Goal: Task Accomplishment & Management: Manage account settings

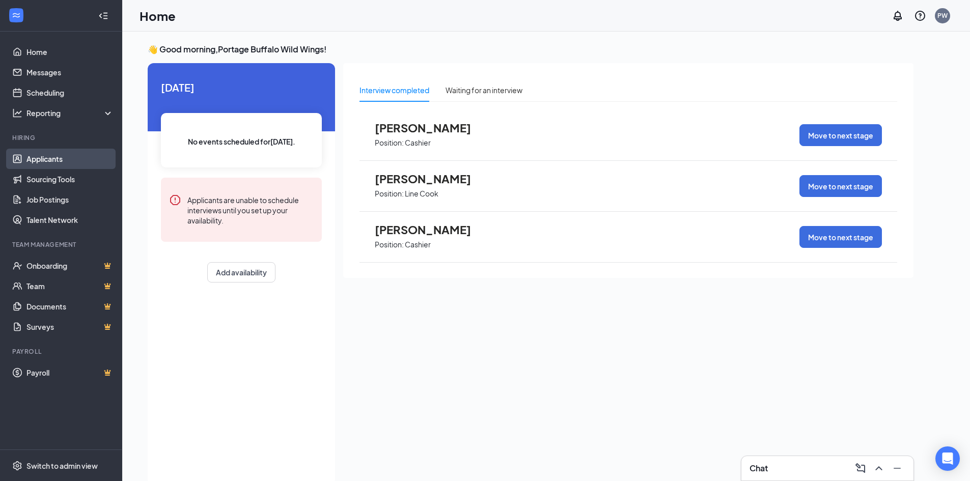
click at [90, 163] on link "Applicants" at bounding box center [69, 159] width 87 height 20
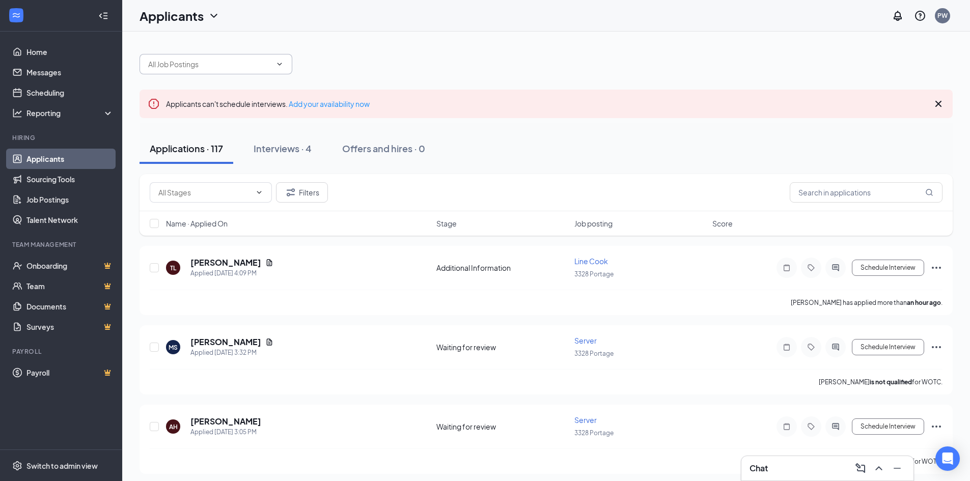
click at [282, 61] on icon "ChevronDown" at bounding box center [279, 64] width 8 height 8
click at [281, 62] on icon "ChevronDown" at bounding box center [279, 64] width 8 height 8
click at [279, 63] on icon "ChevronDown" at bounding box center [279, 64] width 8 height 8
click at [288, 194] on icon "Filter" at bounding box center [291, 192] width 8 height 8
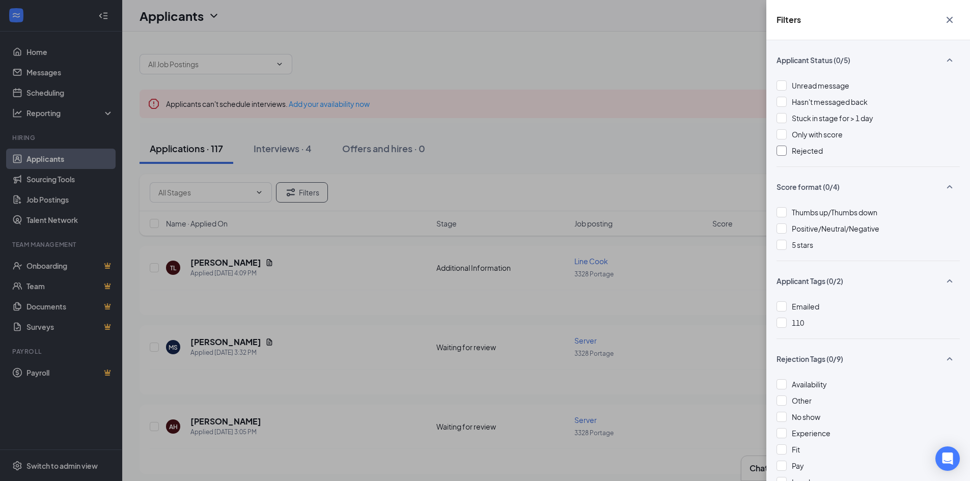
click at [785, 151] on div at bounding box center [782, 151] width 10 height 10
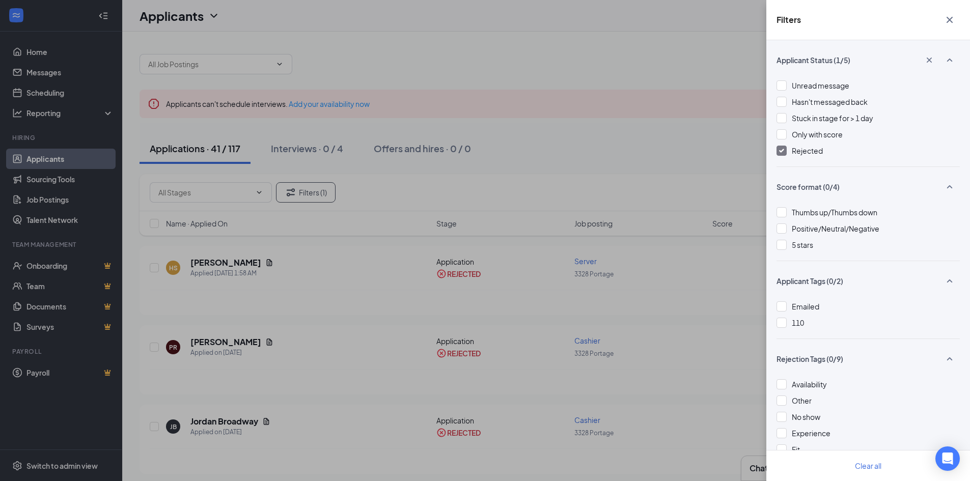
click at [653, 127] on div "Filters Applicant Status (1/5) Unread message Hasn't messaged back Stuck in sta…" at bounding box center [485, 240] width 970 height 481
click at [946, 20] on icon "Cross" at bounding box center [950, 20] width 12 height 12
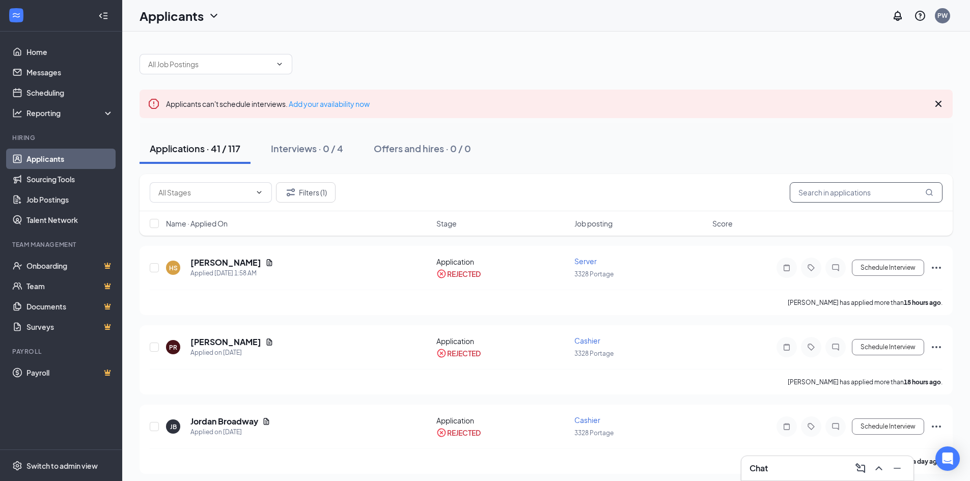
click at [845, 197] on input "text" at bounding box center [866, 192] width 153 height 20
type input "[PERSON_NAME]"
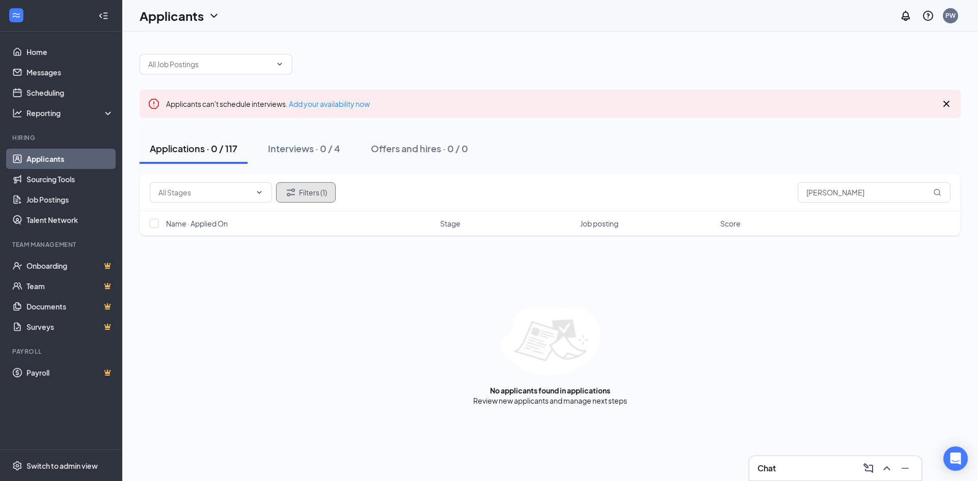
click at [317, 190] on button "Filters (1)" at bounding box center [306, 192] width 60 height 20
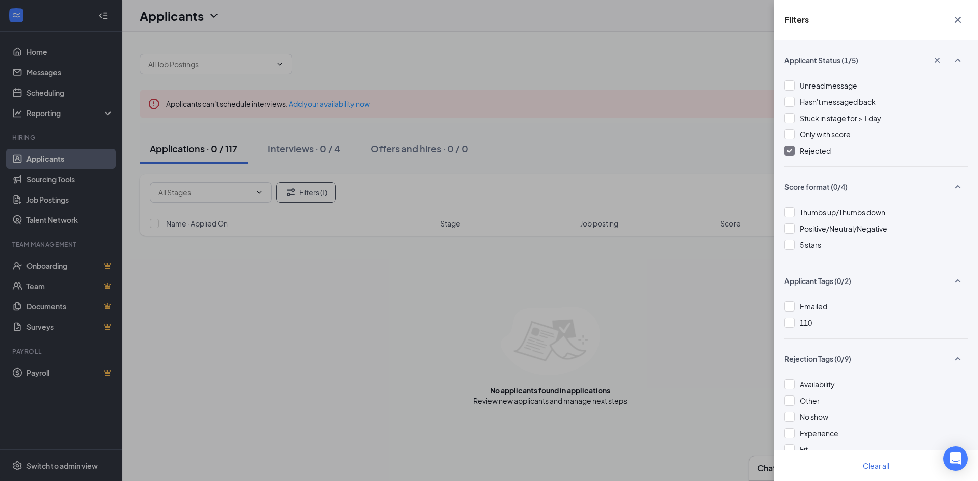
click at [790, 153] on div at bounding box center [789, 151] width 10 height 10
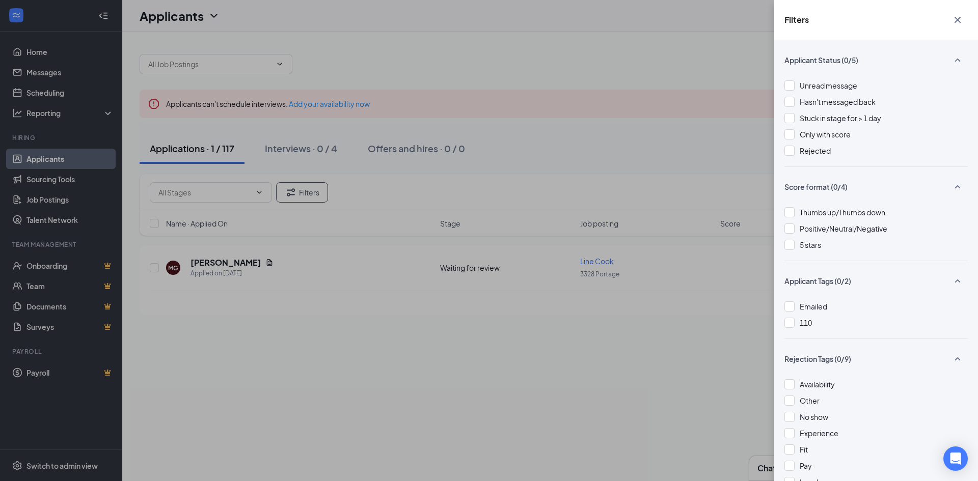
click at [648, 150] on div "Filters Applicant Status (0/5) Unread message Hasn't messaged back Stuck in sta…" at bounding box center [489, 240] width 978 height 481
click at [958, 19] on icon "Cross" at bounding box center [957, 20] width 6 height 6
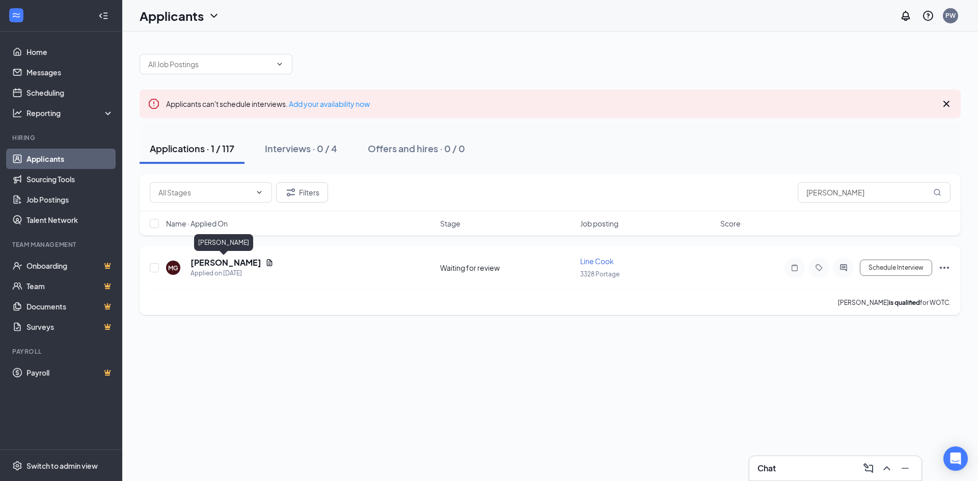
click at [224, 265] on h5 "[PERSON_NAME]" at bounding box center [225, 262] width 71 height 11
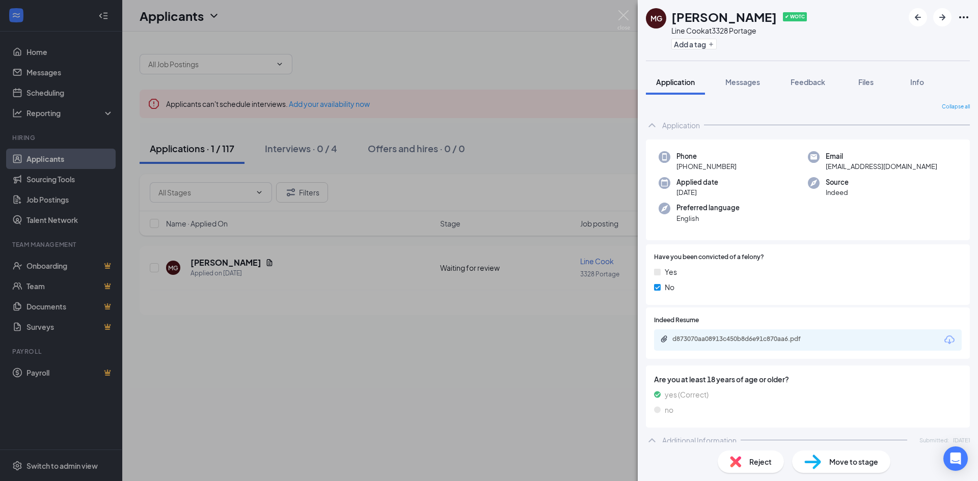
click at [943, 338] on icon "Download" at bounding box center [949, 340] width 12 height 12
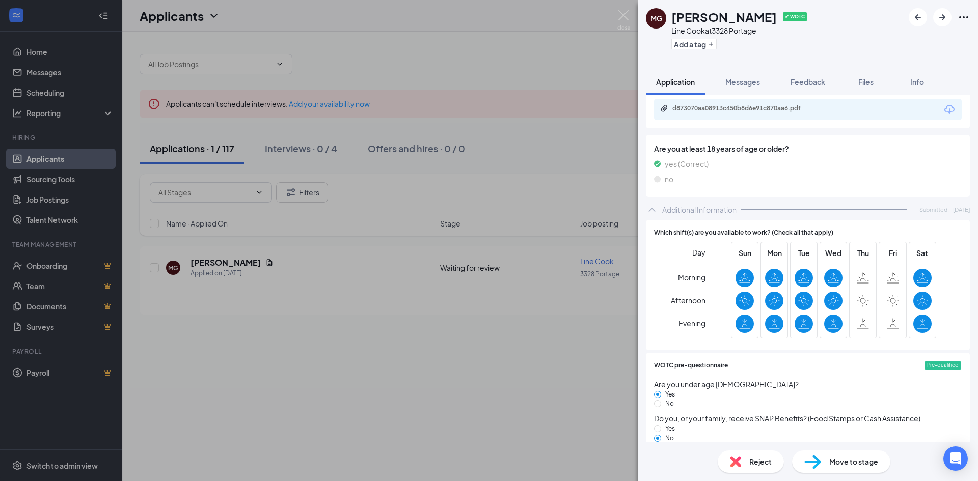
scroll to position [255, 0]
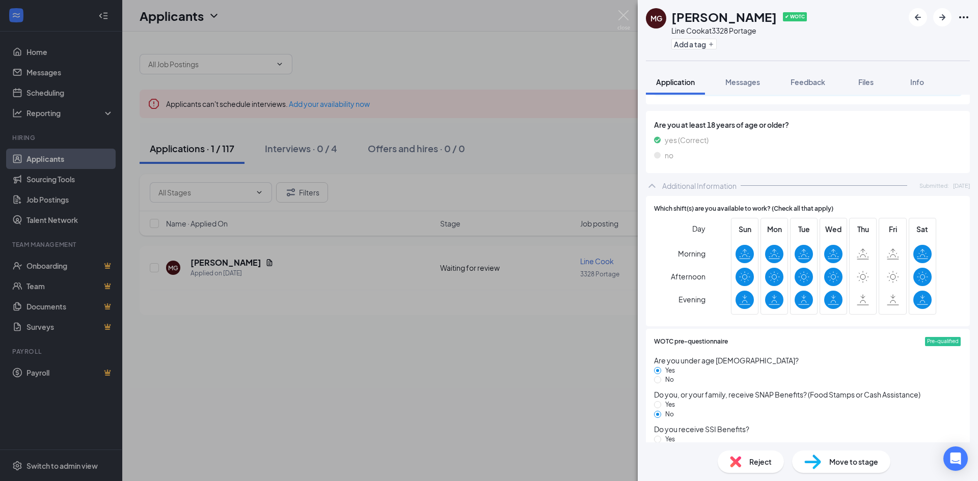
click at [875, 460] on span "Move to stage" at bounding box center [853, 461] width 49 height 11
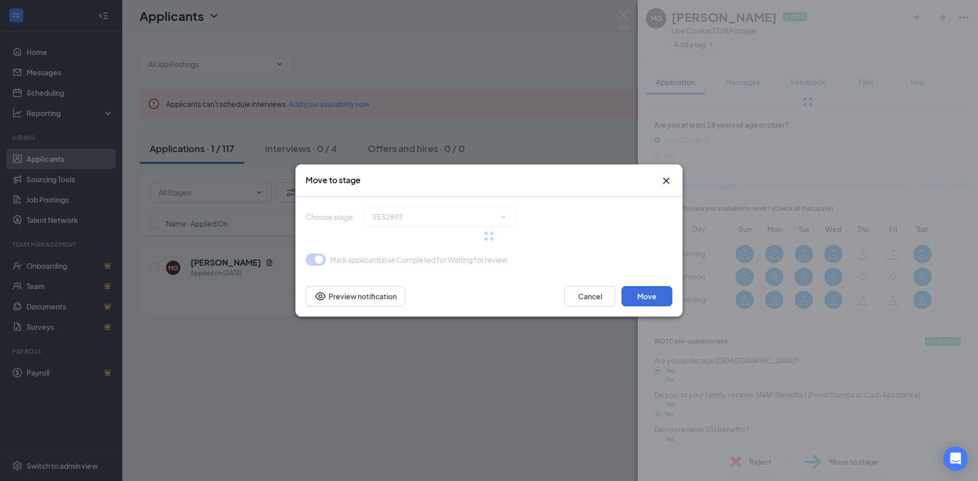
type input "Interview Schedule (next stage)"
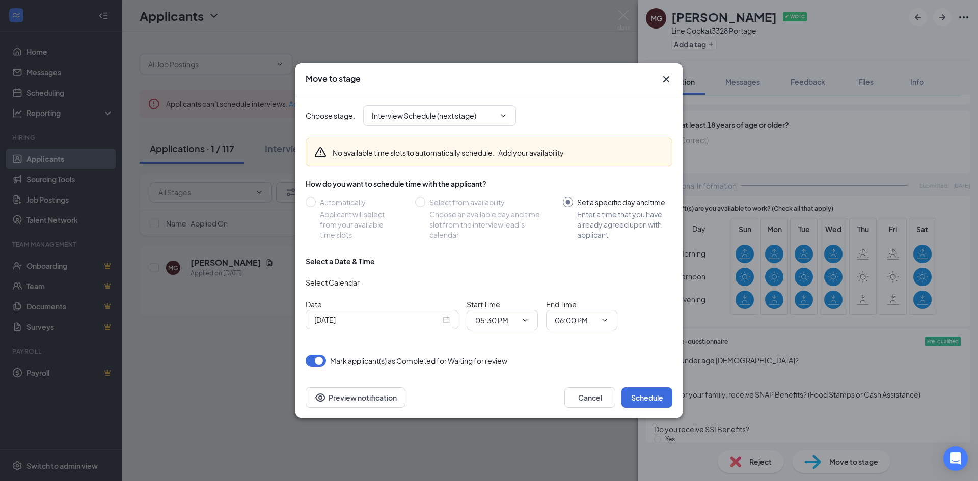
click at [443, 319] on div "[DATE]" at bounding box center [381, 319] width 135 height 11
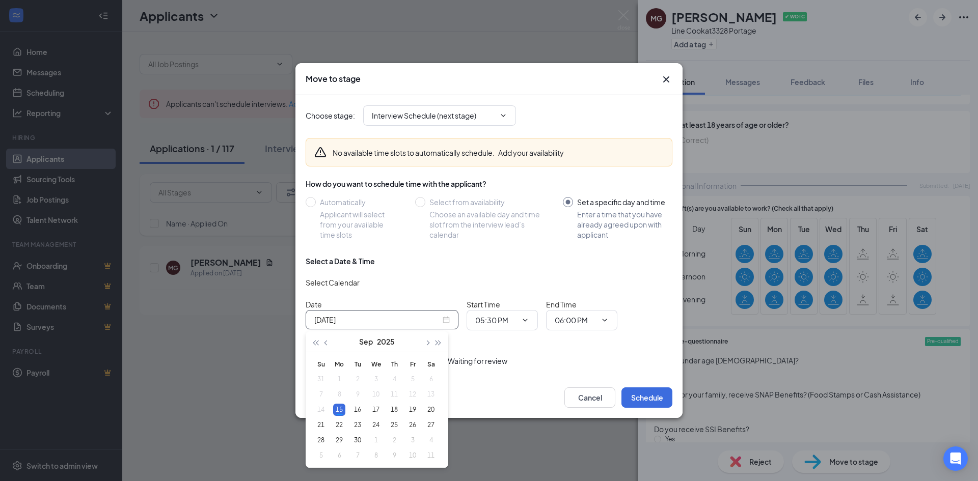
click at [448, 320] on div "[DATE]" at bounding box center [381, 319] width 135 height 11
type input "[DATE]"
click at [390, 408] on div "18" at bounding box center [394, 410] width 12 height 12
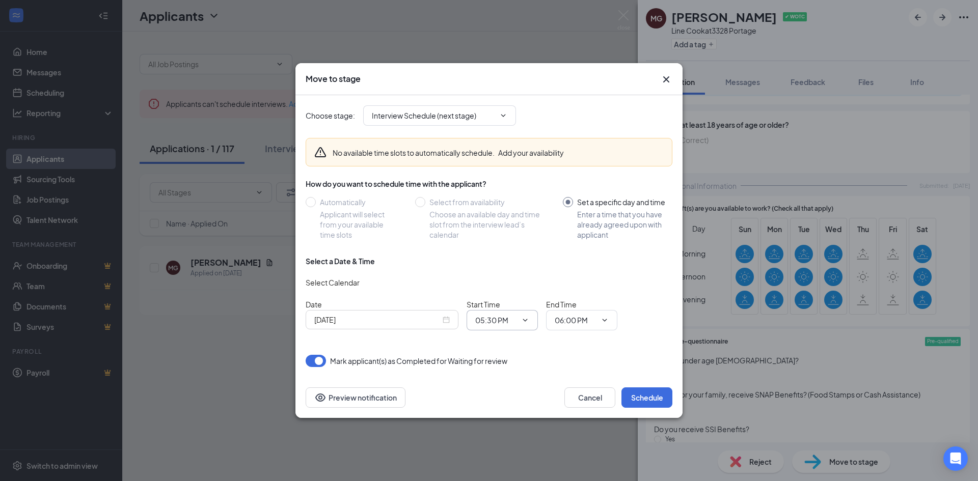
click at [525, 321] on icon "ChevronDown" at bounding box center [525, 320] width 8 height 8
click at [528, 324] on icon "ChevronDown" at bounding box center [525, 320] width 8 height 8
click at [525, 318] on icon "ChevronDown" at bounding box center [525, 320] width 8 height 8
click at [514, 314] on span "05:30 PM" at bounding box center [501, 320] width 71 height 20
click at [518, 320] on span "05:30 PM" at bounding box center [501, 320] width 71 height 20
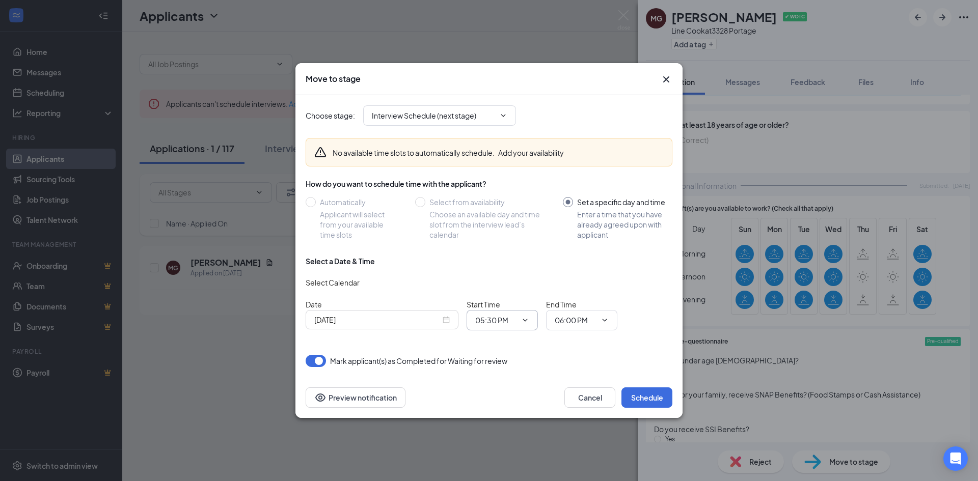
drag, startPoint x: 476, startPoint y: 320, endPoint x: 484, endPoint y: 324, distance: 8.9
click at [479, 322] on input "05:30 PM" at bounding box center [496, 320] width 42 height 11
click at [513, 267] on div "01:00 PM" at bounding box center [498, 269] width 30 height 11
type input "01:00 PM"
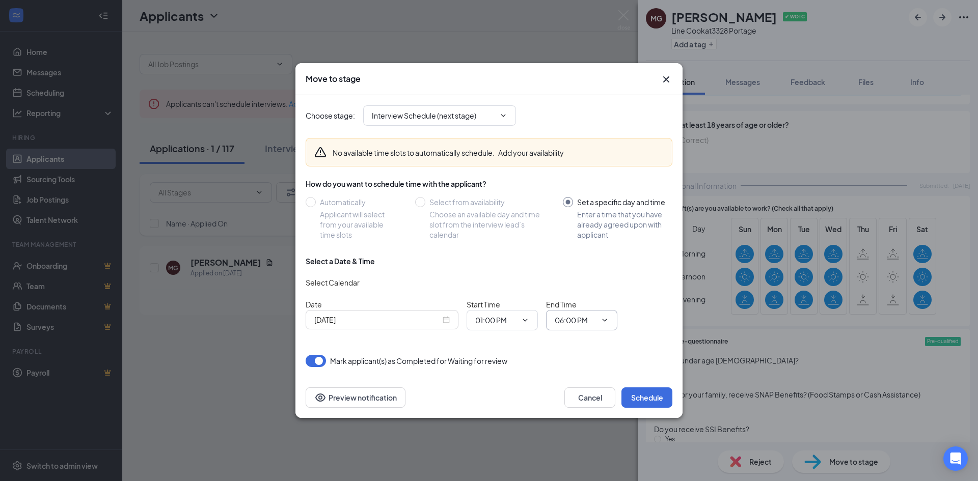
click at [577, 321] on input "06:00 PM" at bounding box center [576, 320] width 42 height 11
click at [572, 268] on div "01:30 PM" at bounding box center [578, 265] width 30 height 11
type input "01:30 PM"
click at [646, 394] on button "Schedule" at bounding box center [646, 398] width 51 height 20
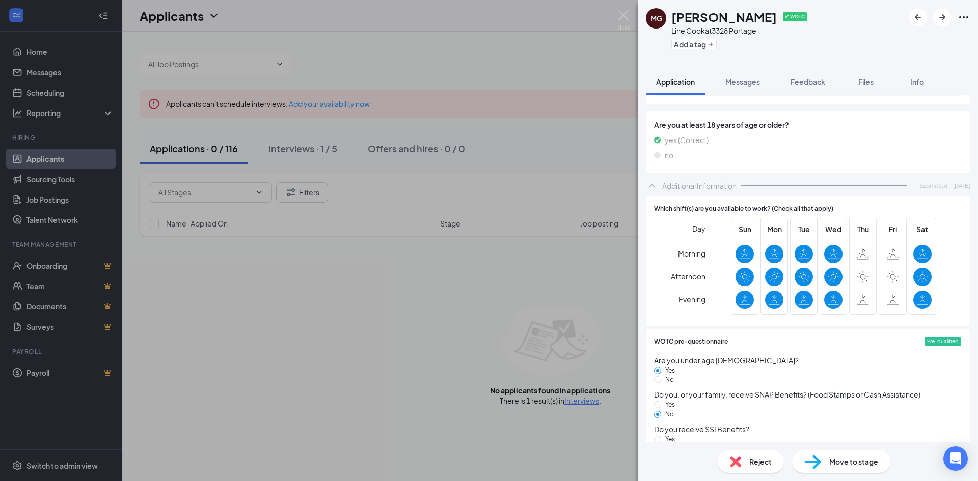
click at [470, 285] on div "MG [PERSON_NAME] ✔ WOTC Line Cook at 3328 Portage Add a tag Application Message…" at bounding box center [489, 240] width 978 height 481
